Goal: Task Accomplishment & Management: Use online tool/utility

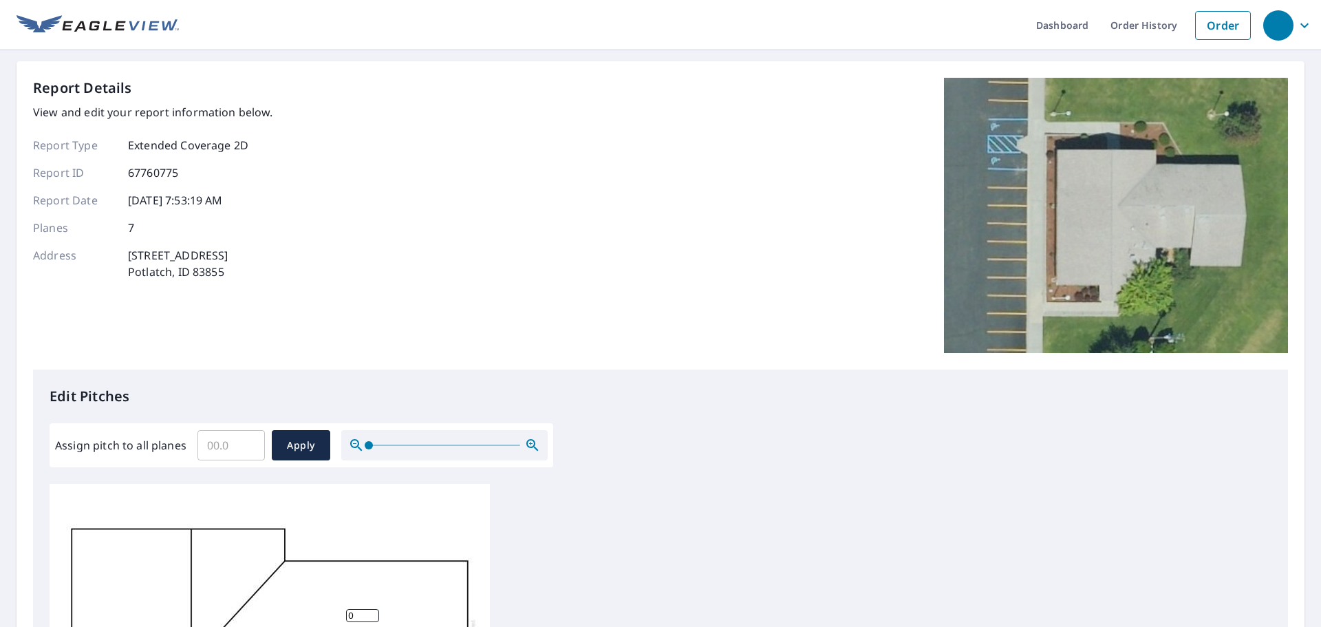
scroll to position [14, 0]
click at [233, 437] on input "Assign pitch to all planes" at bounding box center [231, 445] width 67 height 39
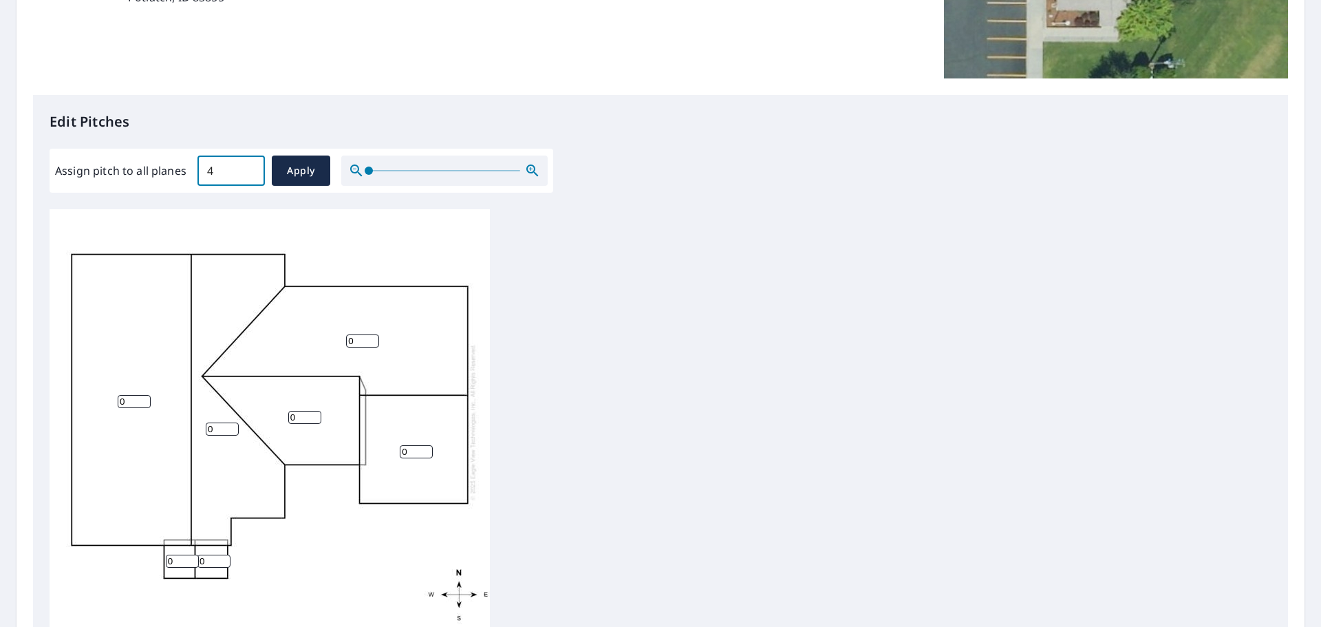
scroll to position [275, 0]
type input "4"
click at [297, 171] on span "Apply" at bounding box center [301, 170] width 36 height 17
type input "4"
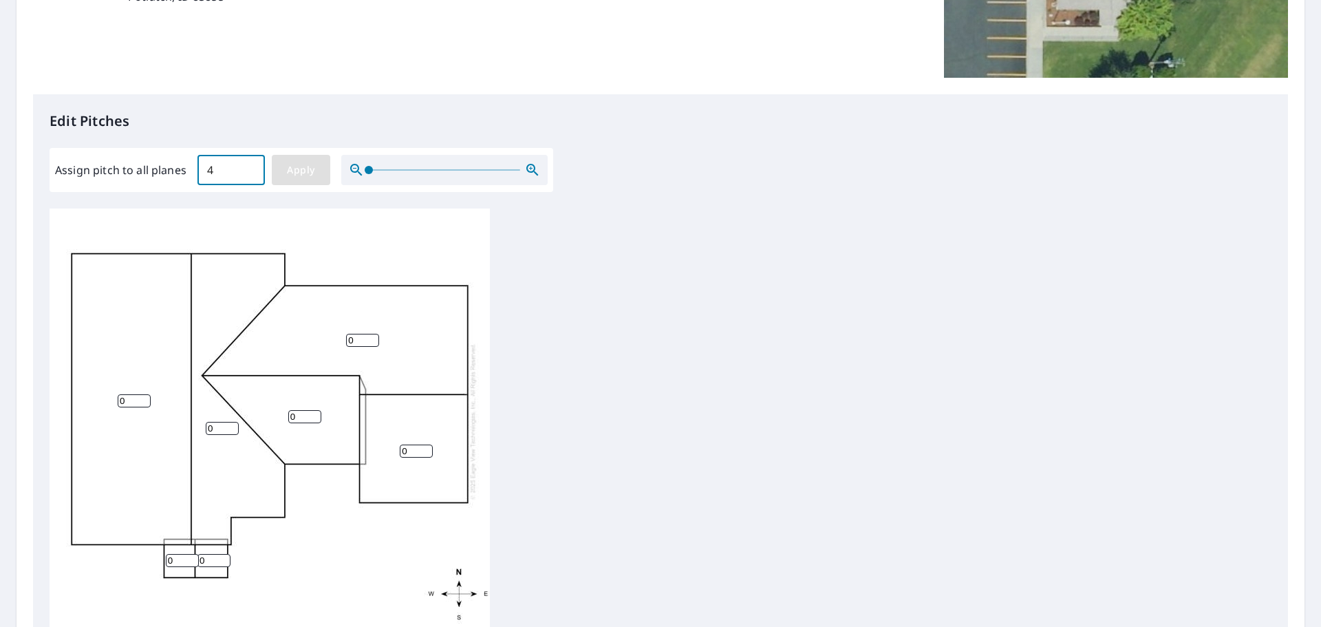
type input "4"
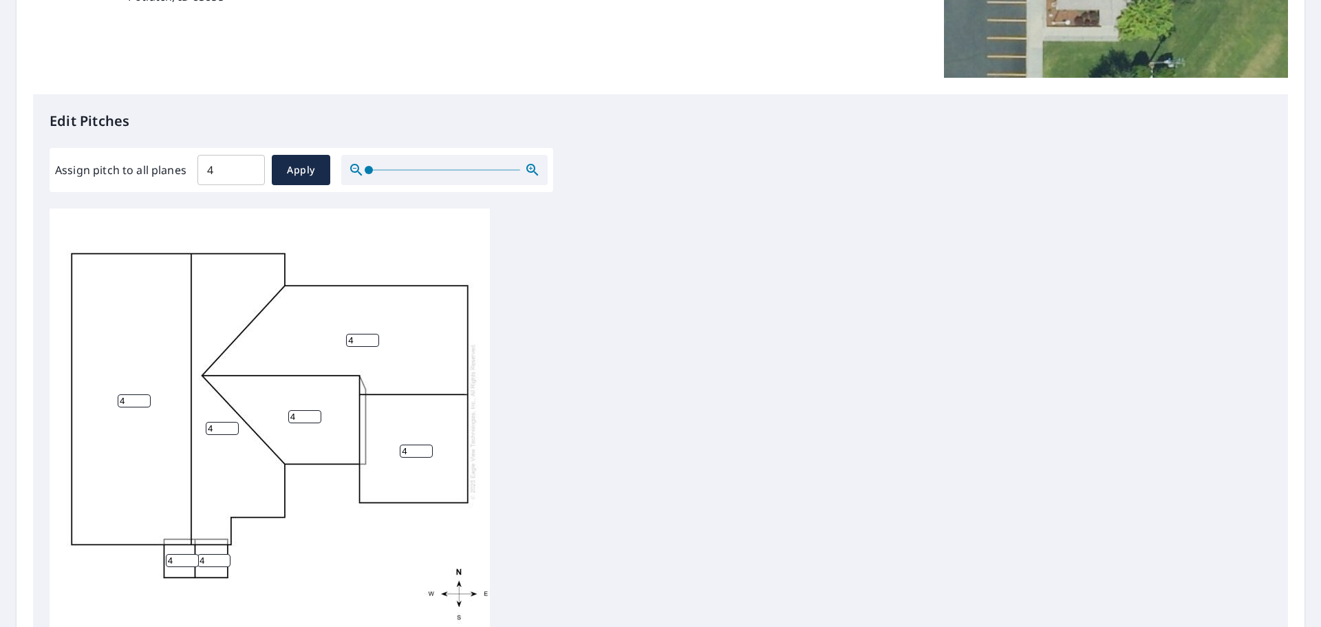
scroll to position [463, 0]
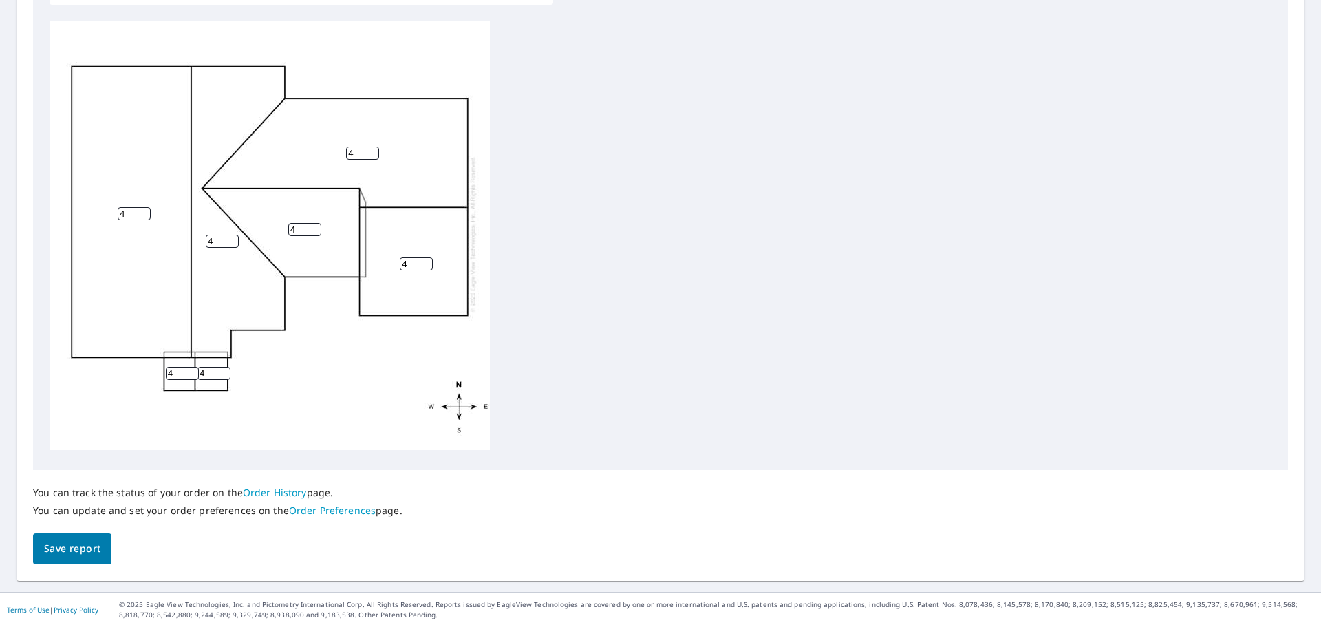
click at [74, 551] on span "Save report" at bounding box center [72, 548] width 56 height 17
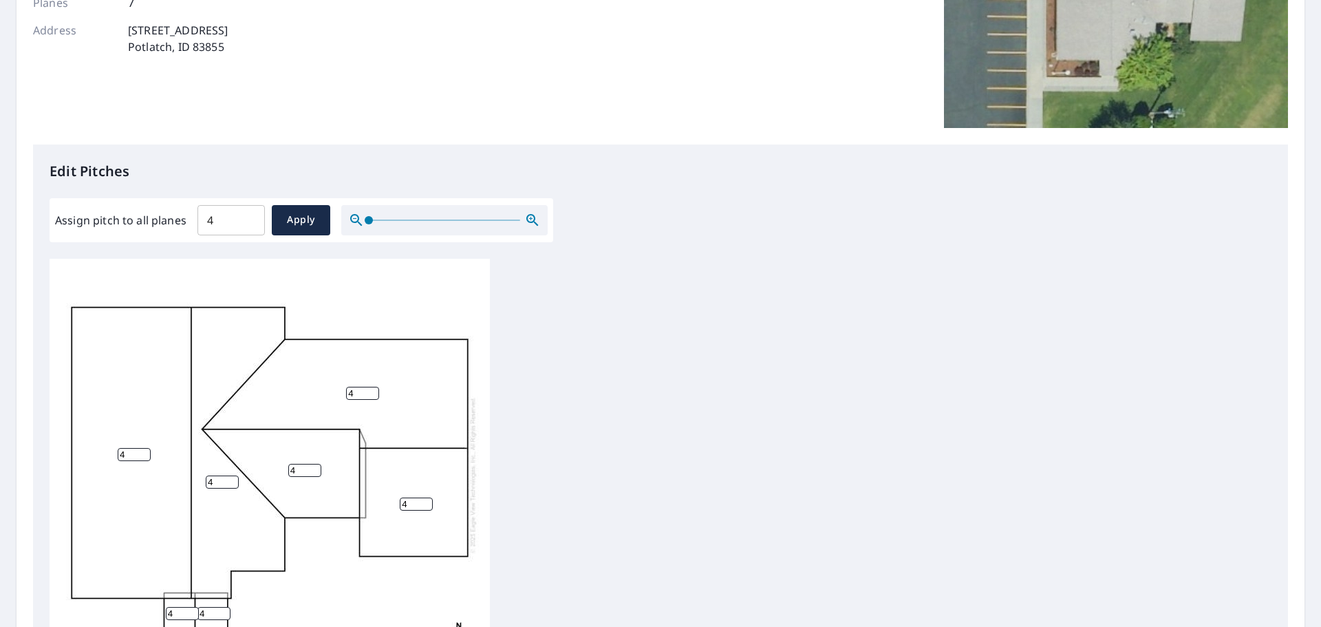
scroll to position [0, 0]
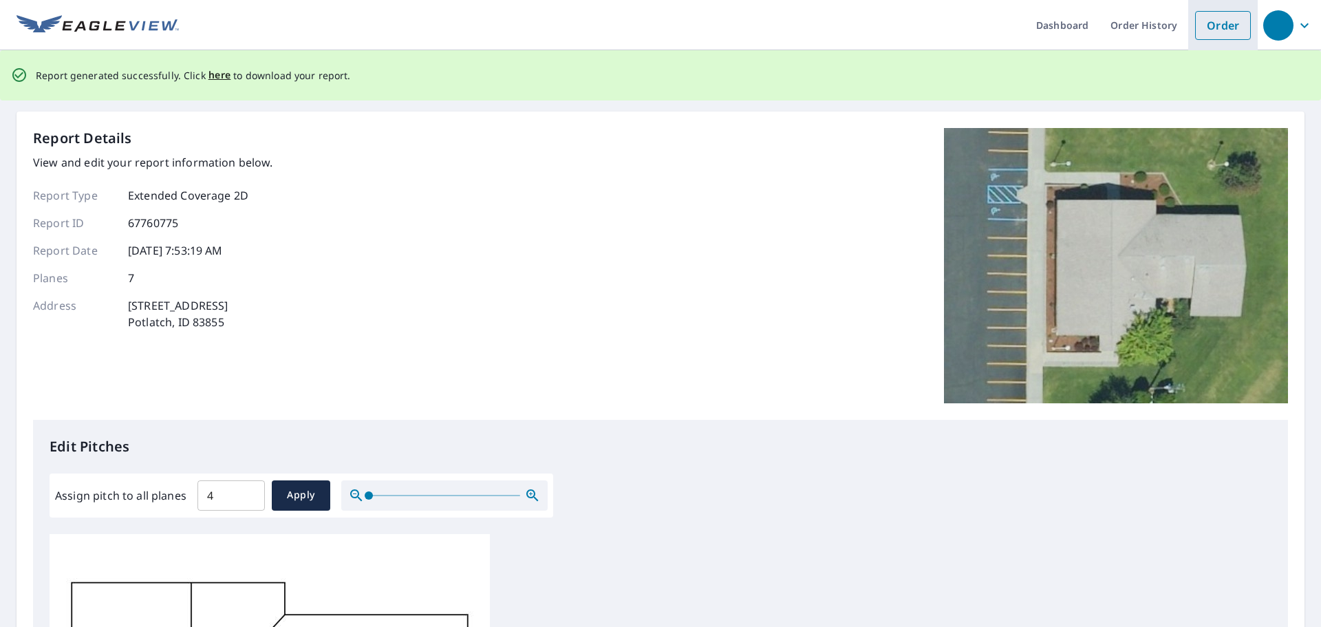
click at [1199, 29] on link "Order" at bounding box center [1224, 25] width 56 height 29
